Goal: Task Accomplishment & Management: Manage account settings

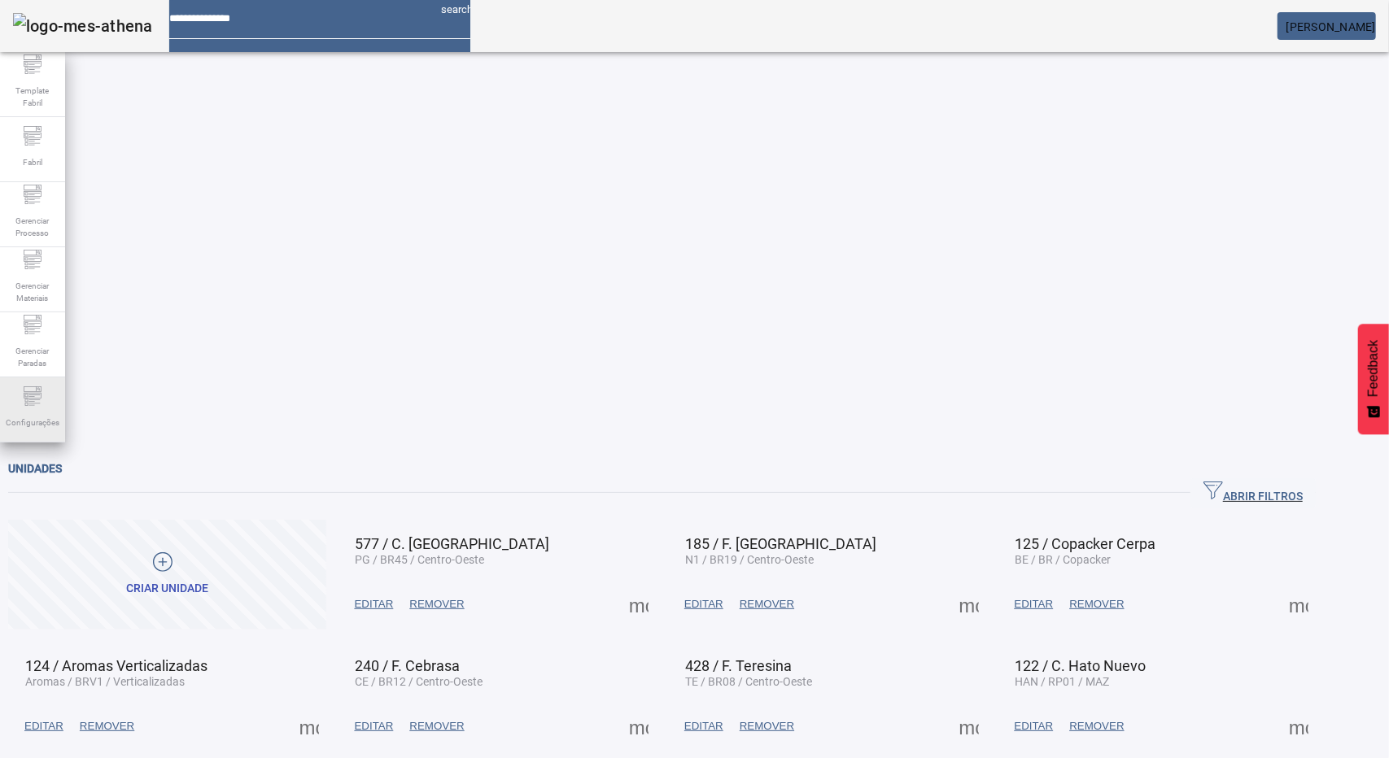
click at [24, 416] on span "Configurações" at bounding box center [32, 423] width 63 height 22
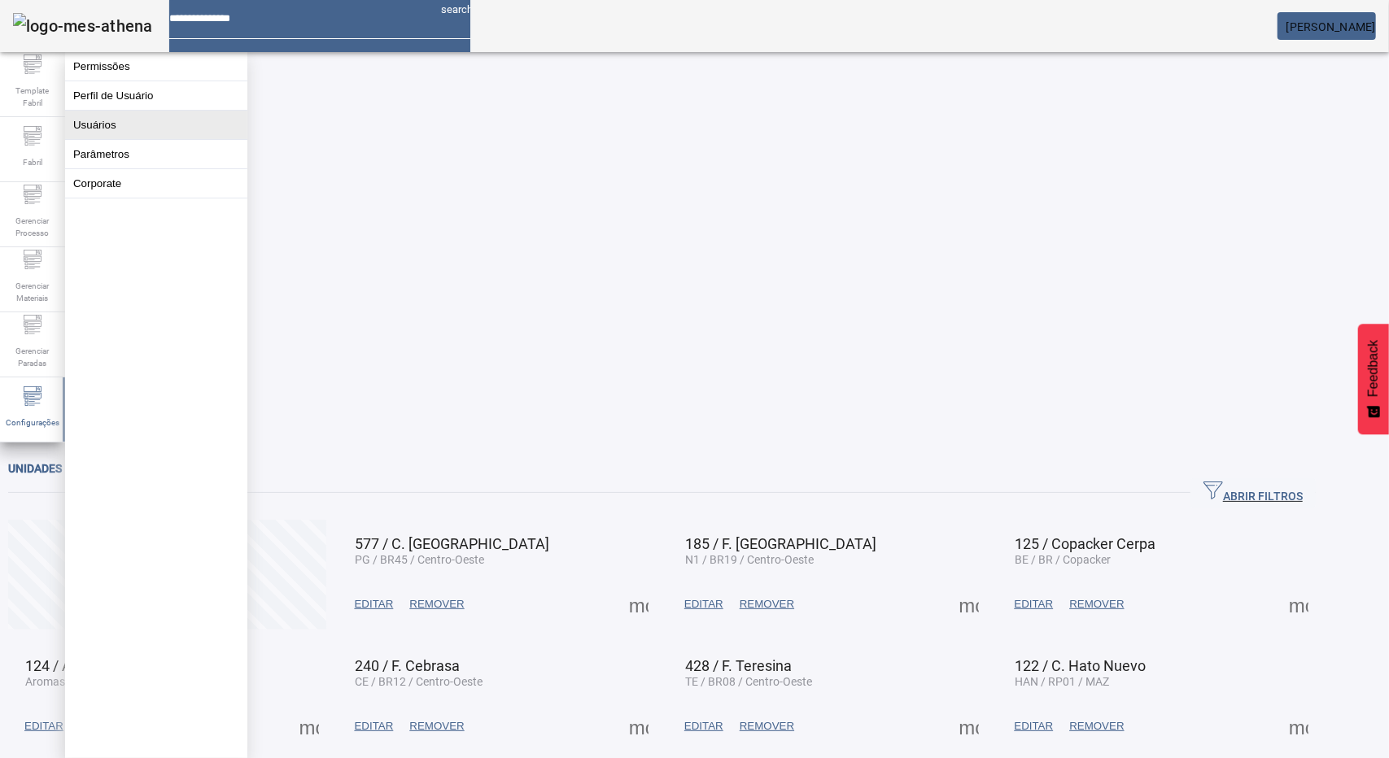
click at [121, 126] on button "Usuários" at bounding box center [156, 125] width 182 height 28
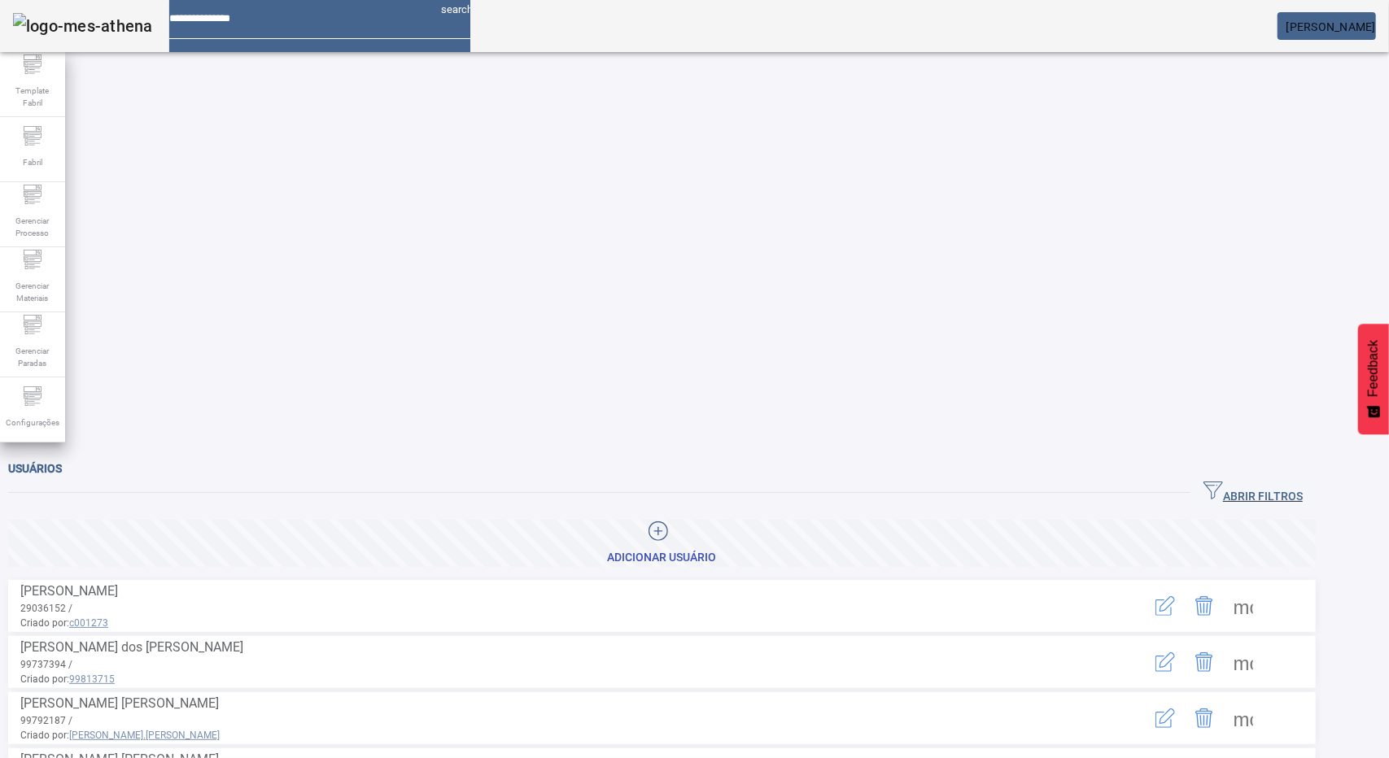
click at [1223, 482] on icon "button" at bounding box center [1213, 491] width 20 height 18
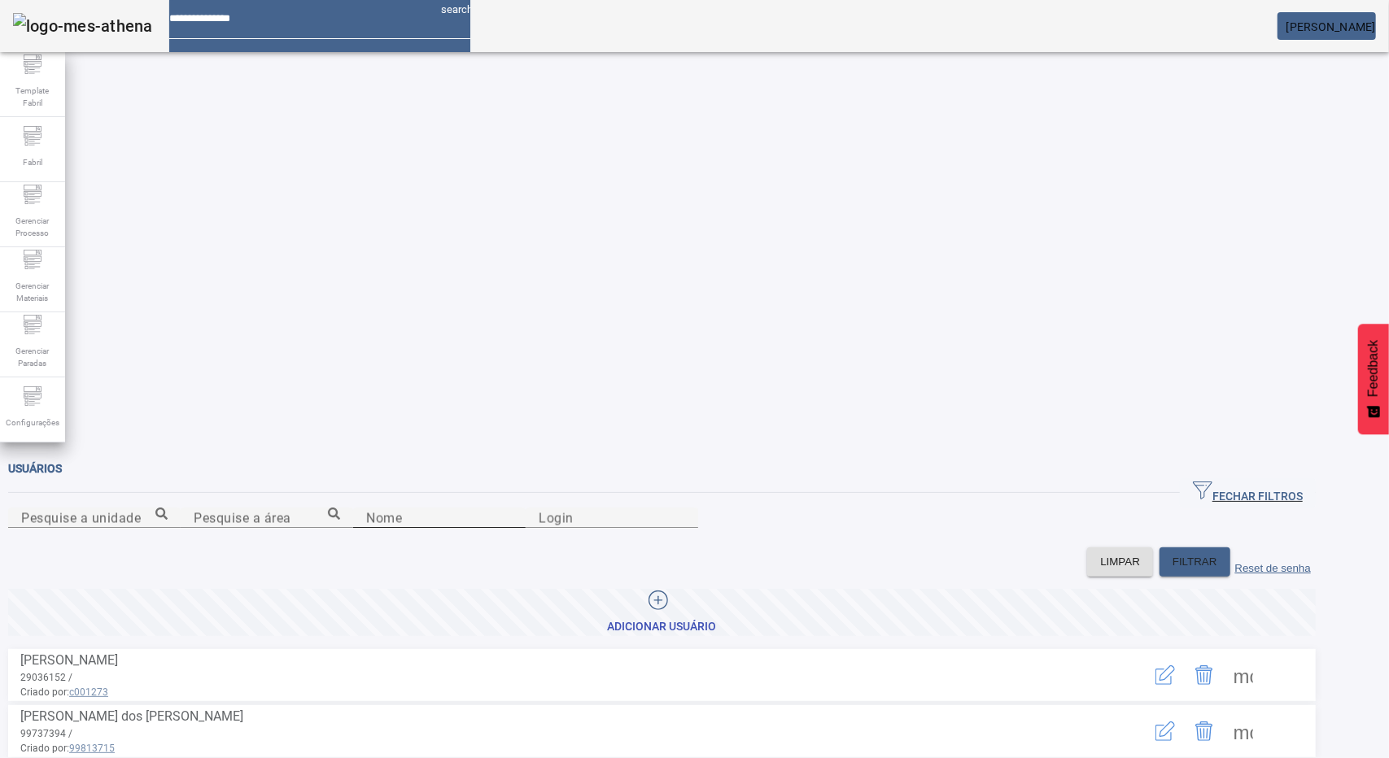
click at [366, 508] on input "Nome" at bounding box center [439, 518] width 146 height 20
type input "*******"
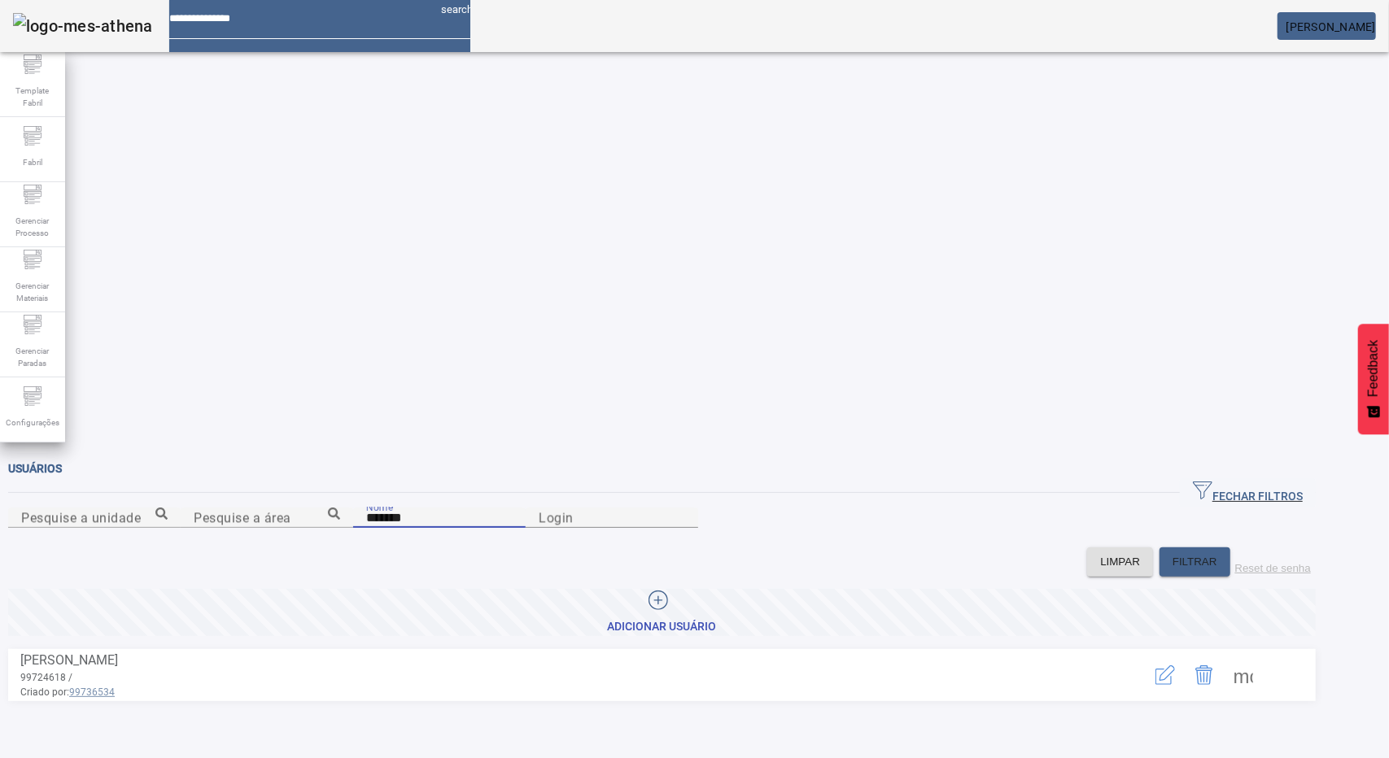
click at [1263, 656] on span at bounding box center [1242, 675] width 39 height 39
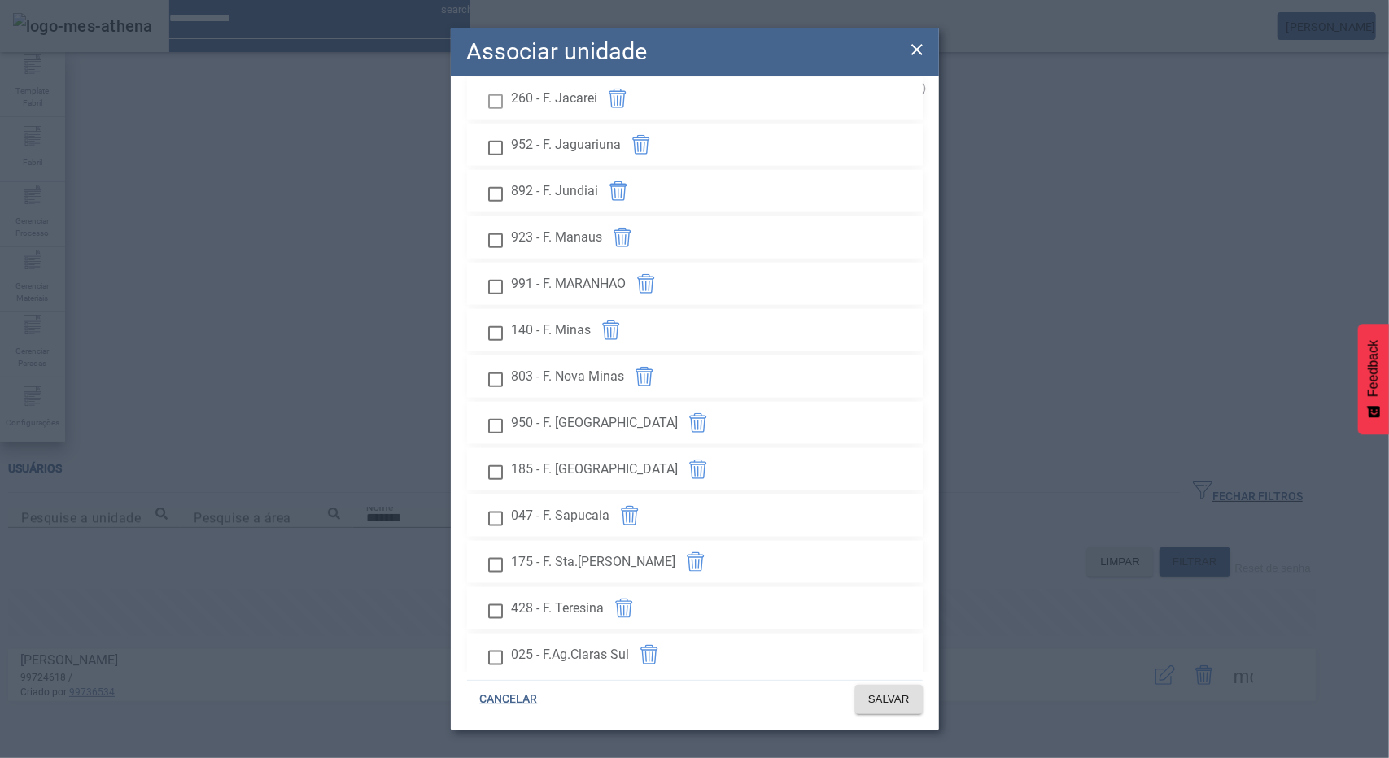
scroll to position [1627, 0]
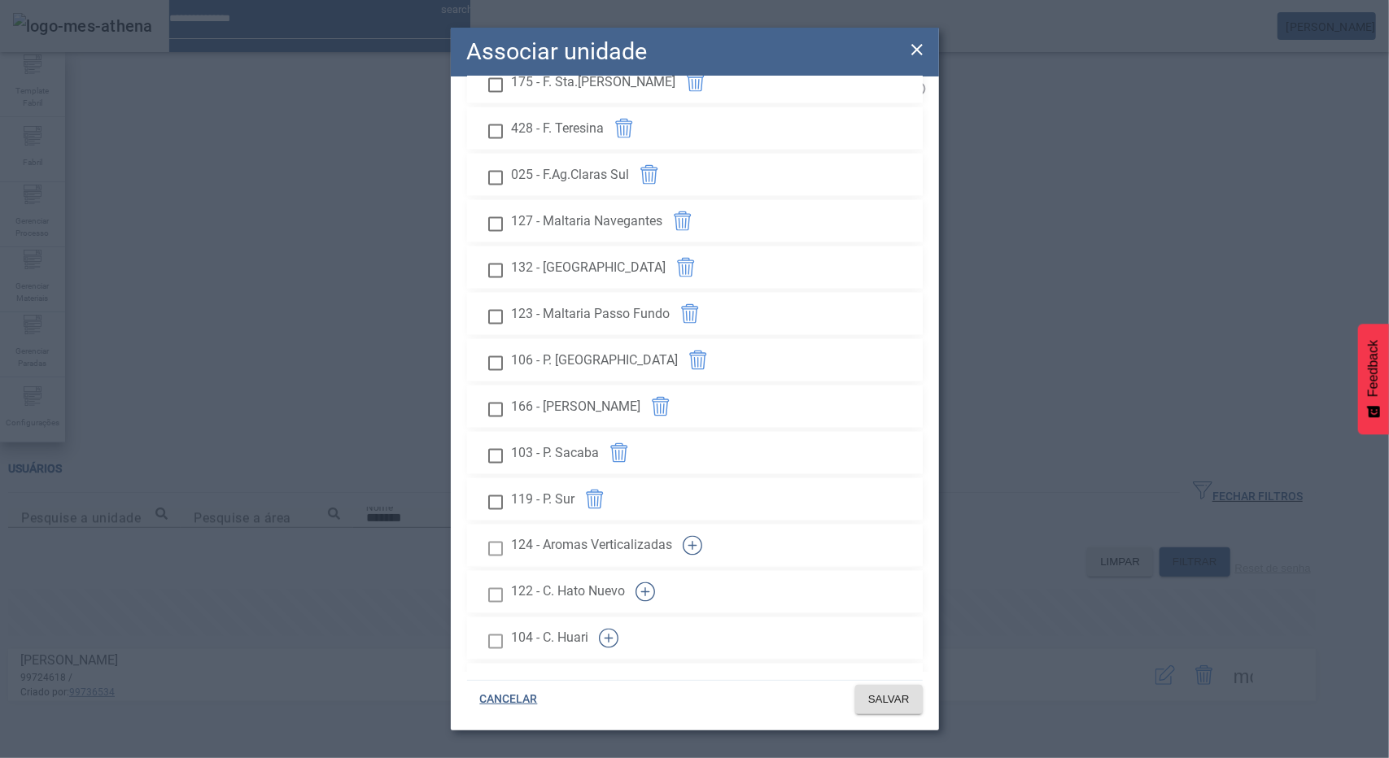
click at [702, 556] on icon "button" at bounding box center [693, 546] width 20 height 20
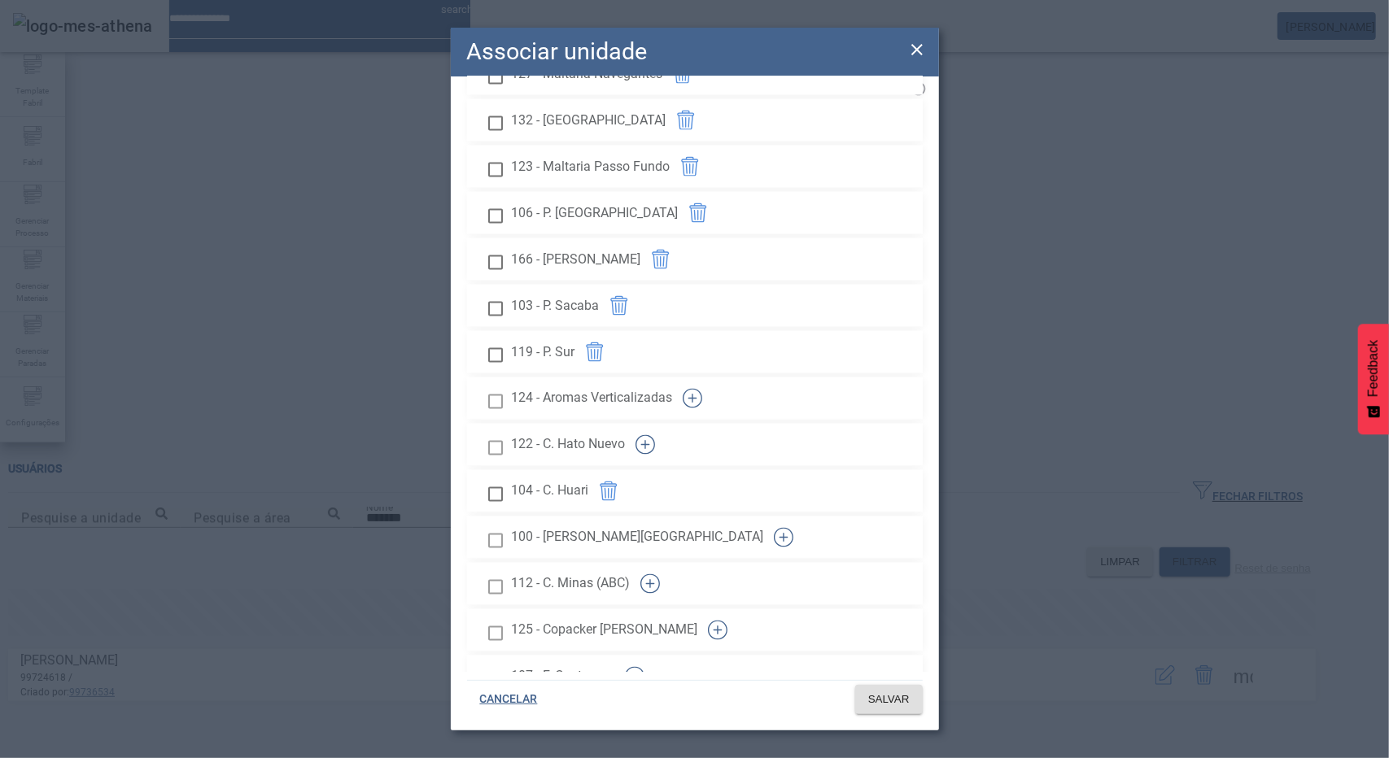
scroll to position [1790, 0]
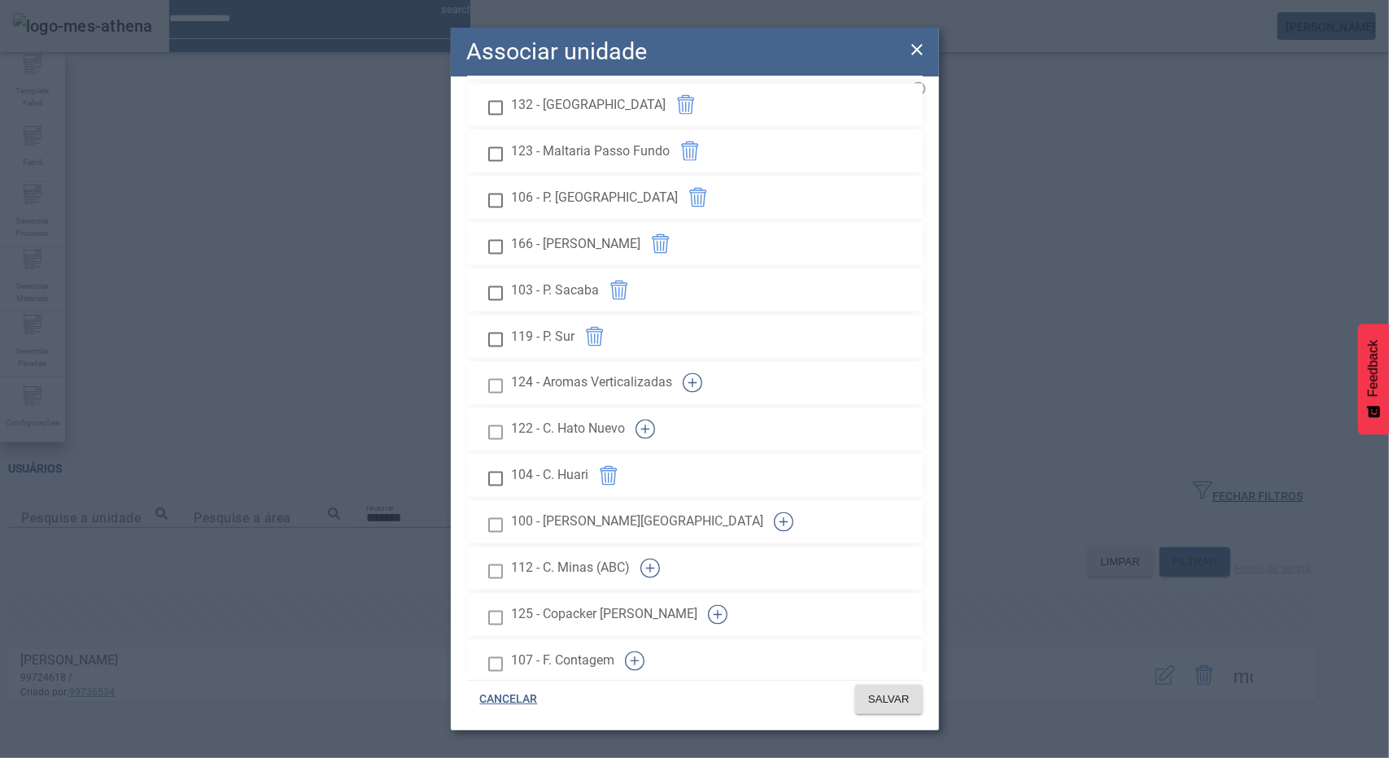
click at [702, 393] on icon "button" at bounding box center [693, 383] width 20 height 20
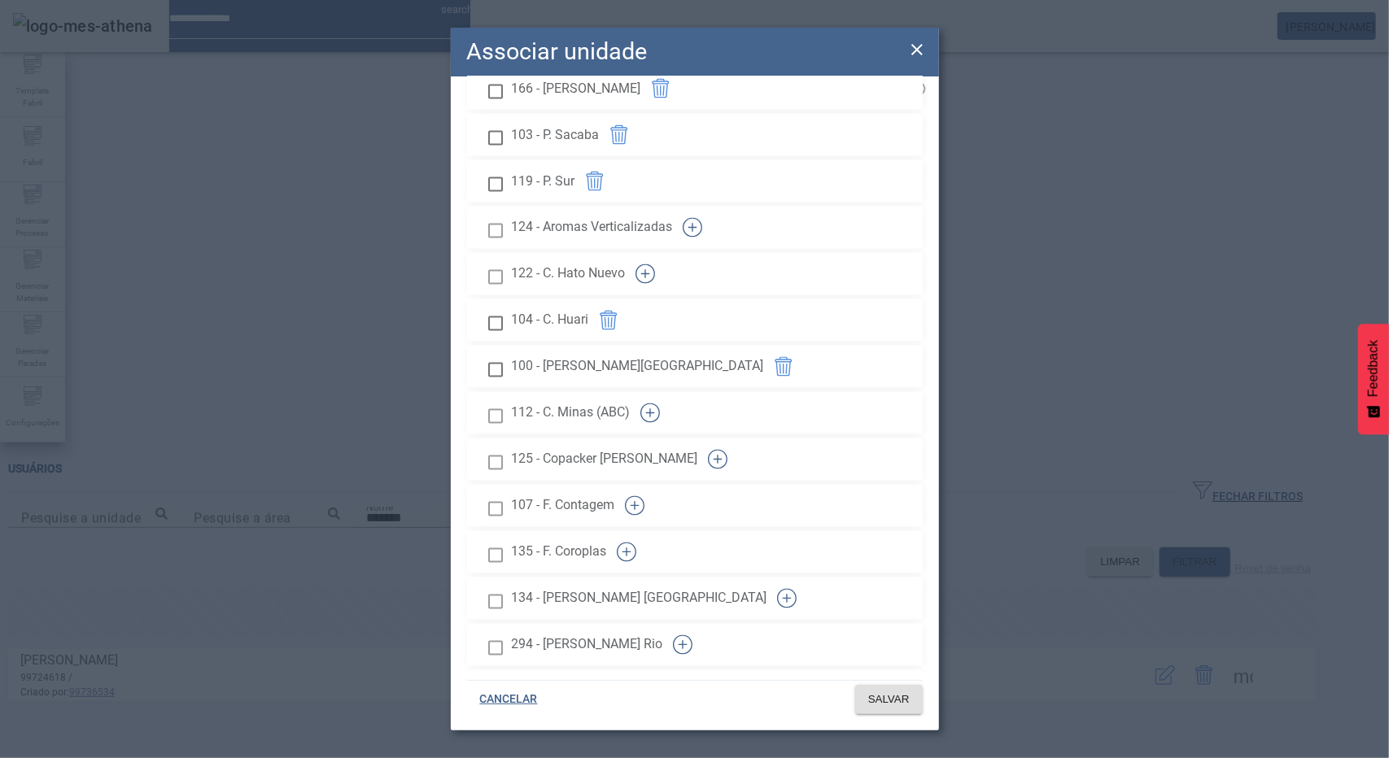
scroll to position [1952, 0]
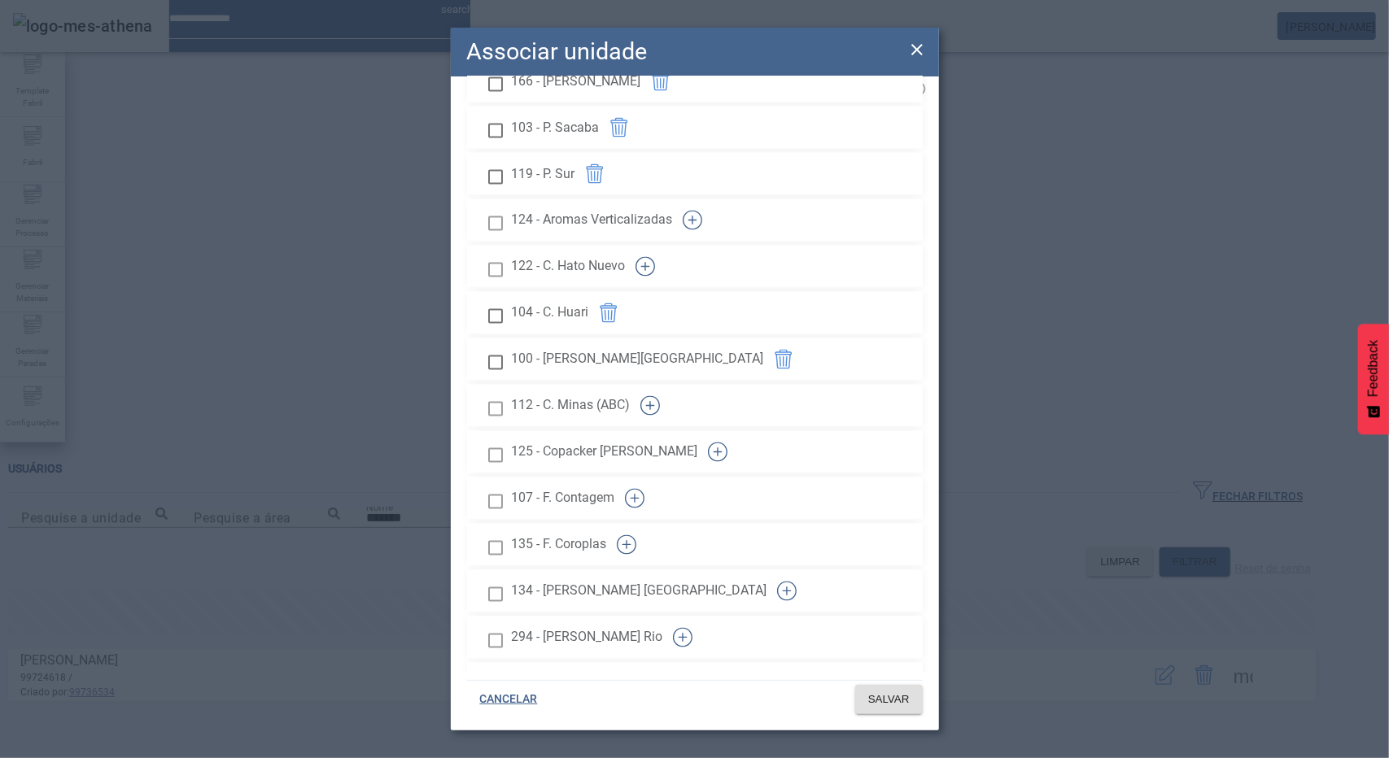
click at [702, 230] on icon "button" at bounding box center [693, 221] width 20 height 20
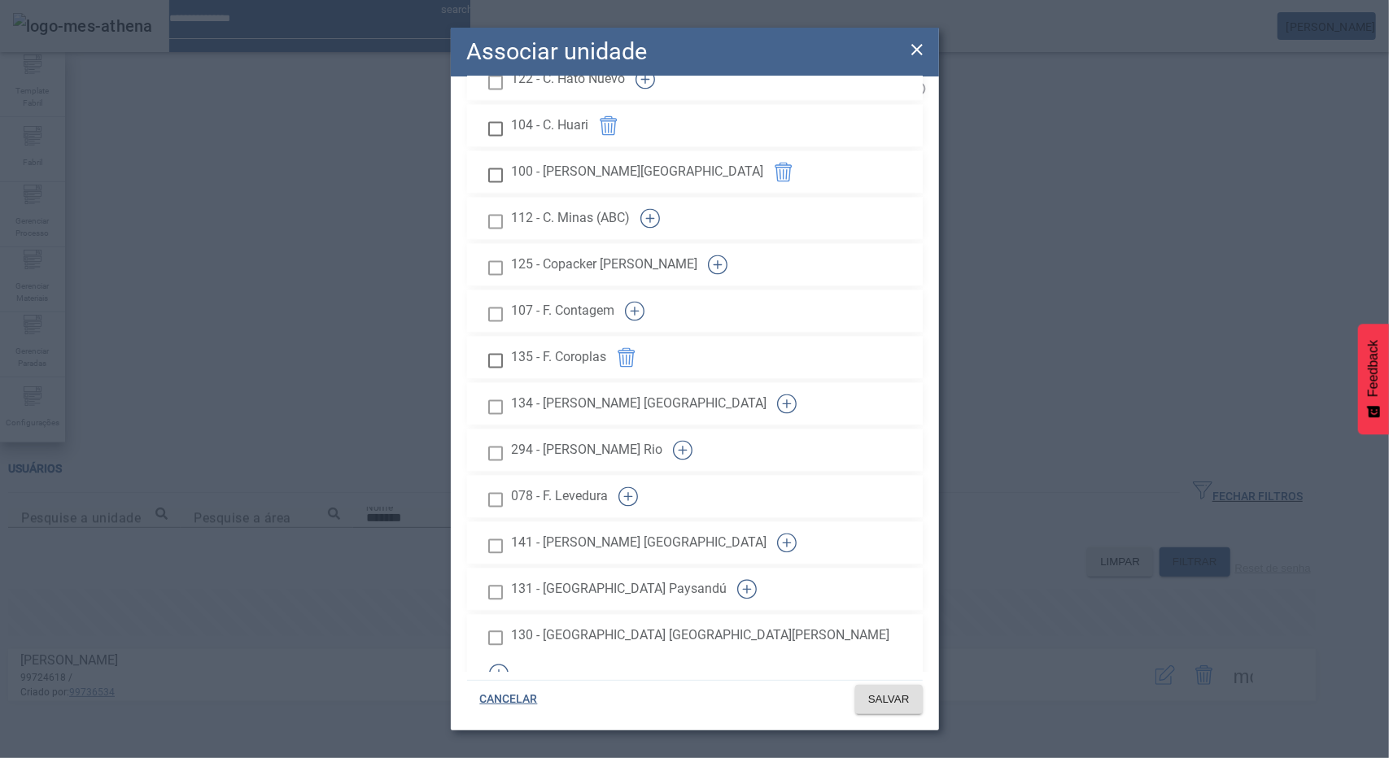
scroll to position [2196, 0]
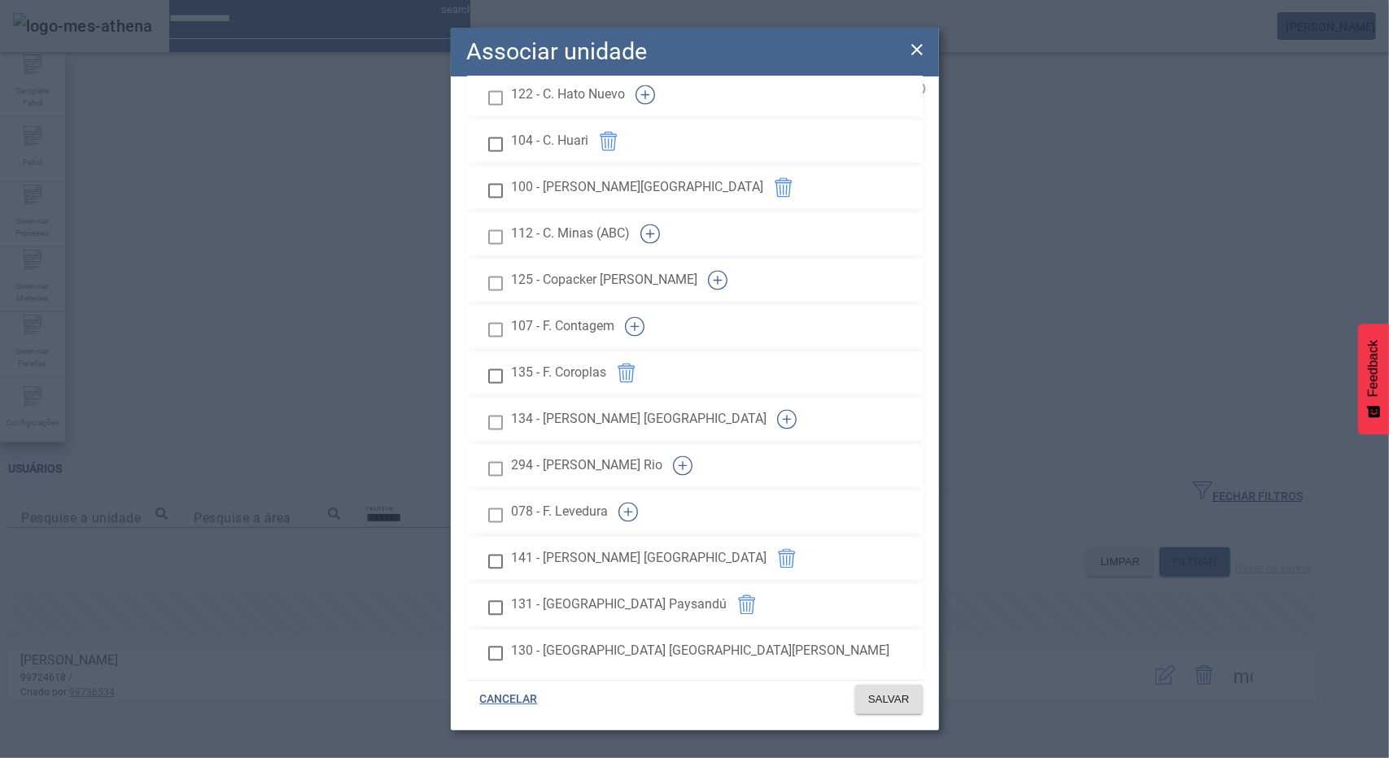
scroll to position [2115, 0]
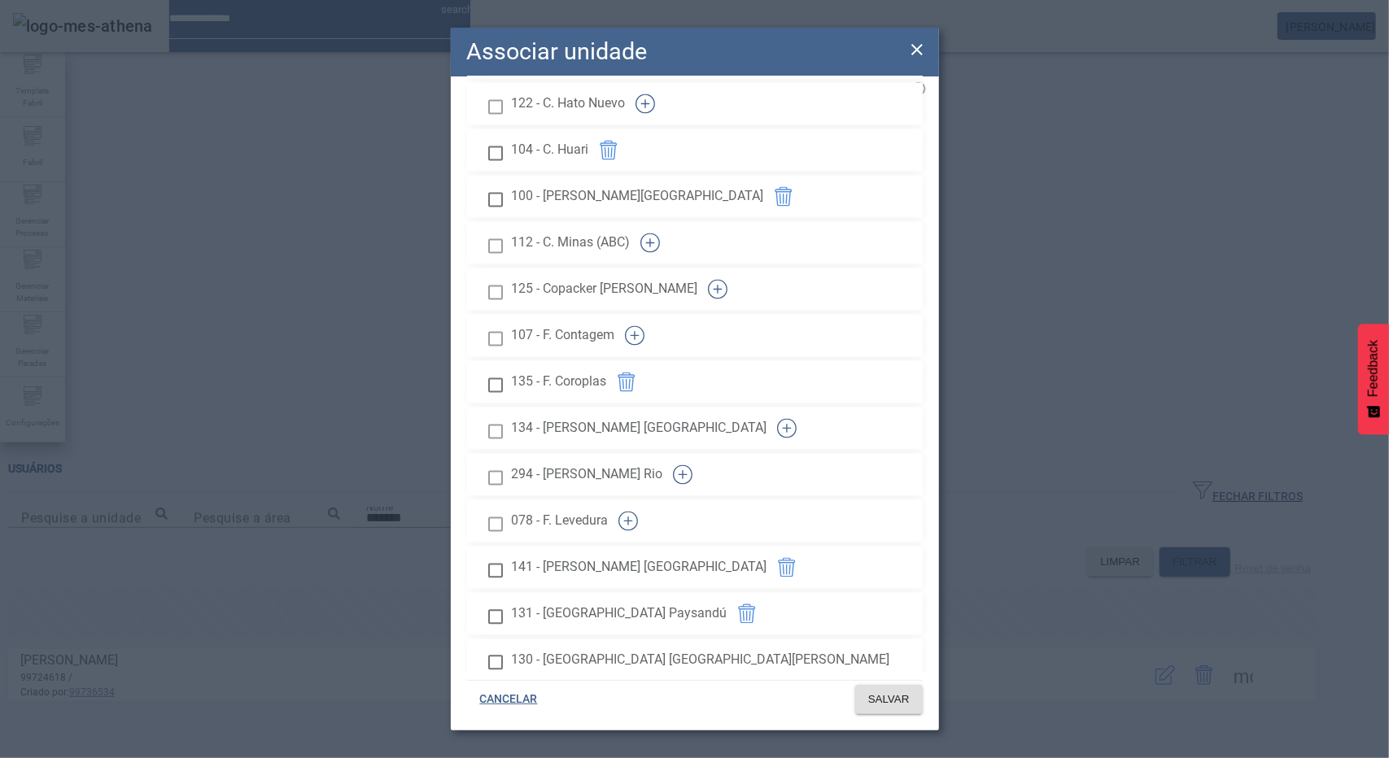
click at [702, 68] on icon "button" at bounding box center [693, 58] width 20 height 20
click at [892, 696] on span "SALVAR" at bounding box center [888, 699] width 41 height 16
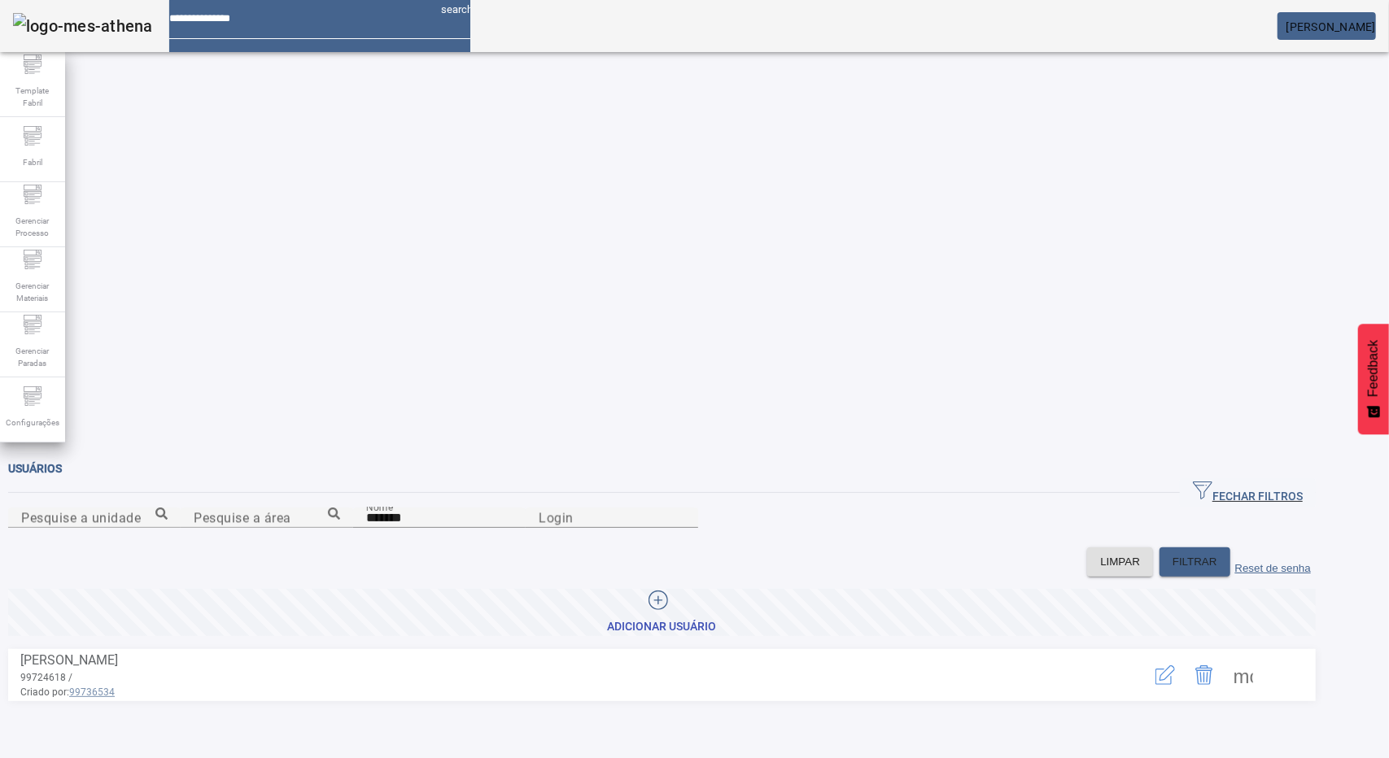
click at [1363, 20] on span "[PERSON_NAME]" at bounding box center [1330, 26] width 89 height 13
